Goal: Information Seeking & Learning: Learn about a topic

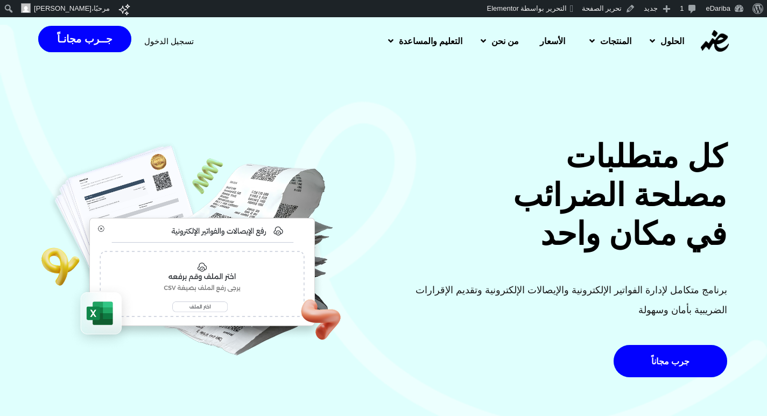
click at [169, 39] on span "تسجيل الدخول" at bounding box center [169, 41] width 50 height 8
click at [411, 47] on span "التعليم والمساعدة" at bounding box center [431, 40] width 64 height 13
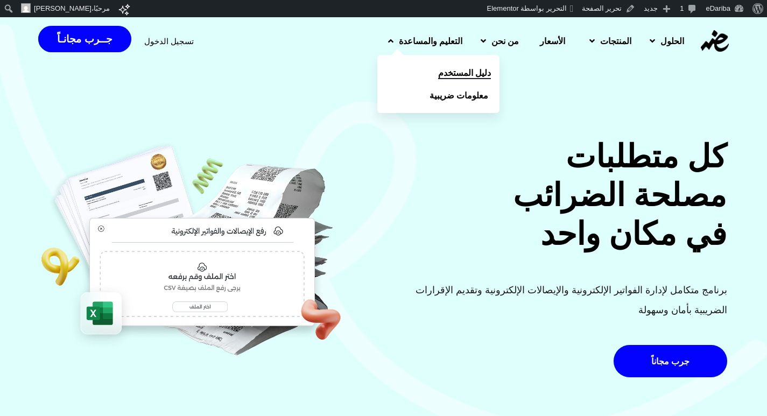
click at [438, 66] on span "دليل المستخدم" at bounding box center [464, 72] width 53 height 13
click at [378, 98] on link "معلومات ضريبية" at bounding box center [439, 95] width 122 height 23
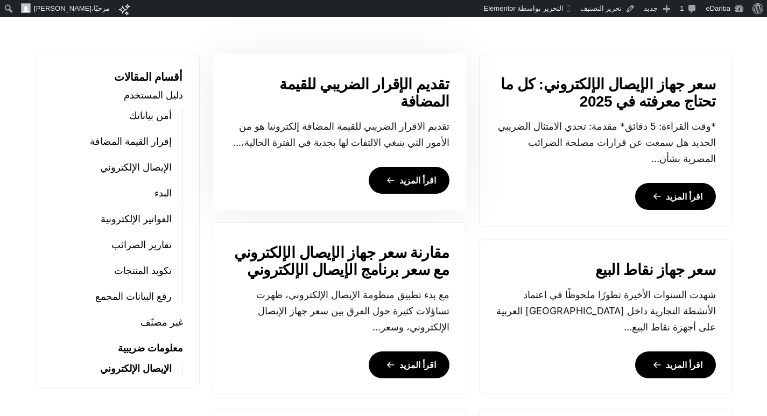
scroll to position [592, 0]
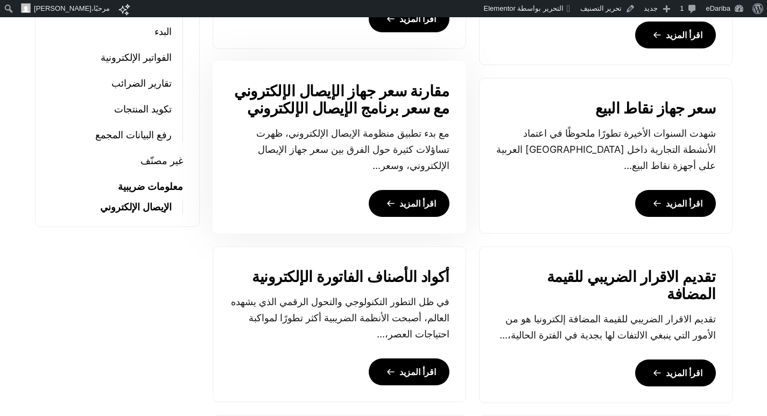
click at [427, 197] on link "اقرأ المزيد" at bounding box center [409, 203] width 81 height 27
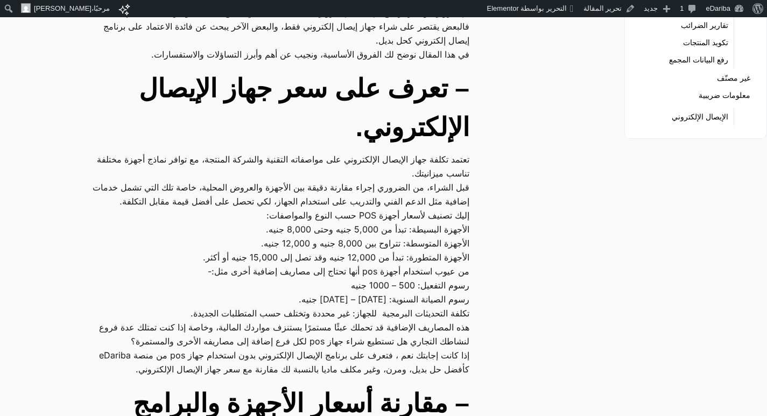
scroll to position [377, 0]
